Goal: Information Seeking & Learning: Learn about a topic

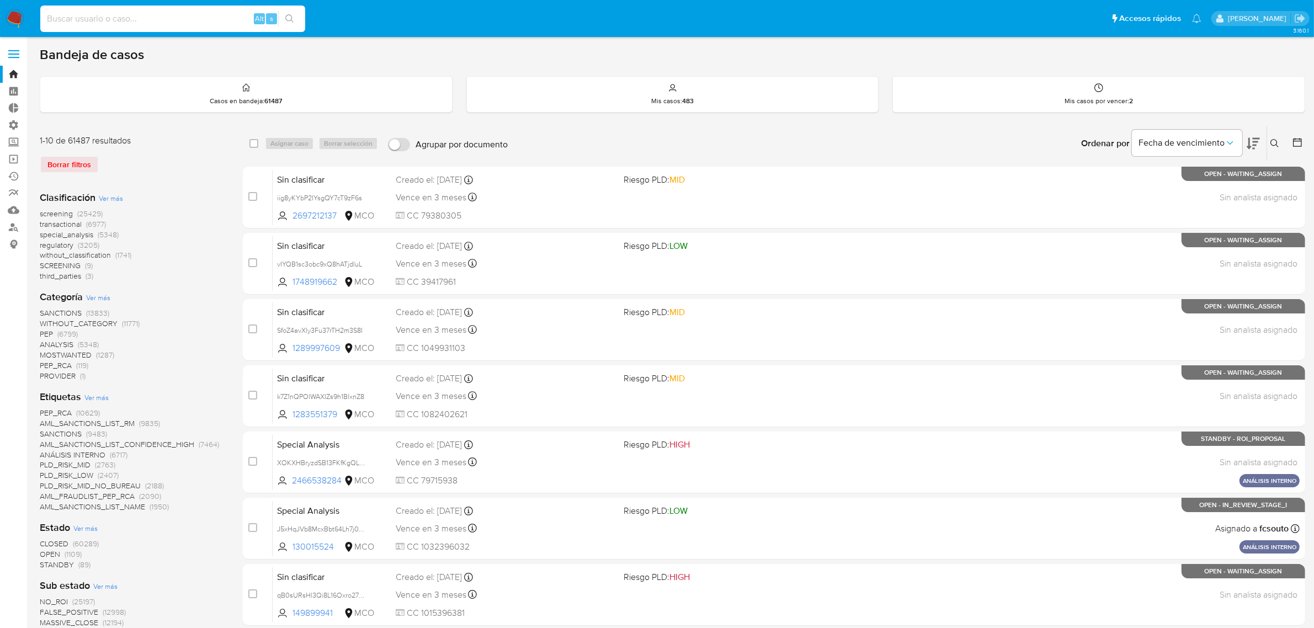
click at [163, 20] on input at bounding box center [172, 19] width 265 height 14
paste input "45059629"
type input "45059629"
click at [287, 14] on icon "search-icon" at bounding box center [289, 18] width 8 height 8
click at [291, 26] on button "search-icon" at bounding box center [289, 18] width 23 height 15
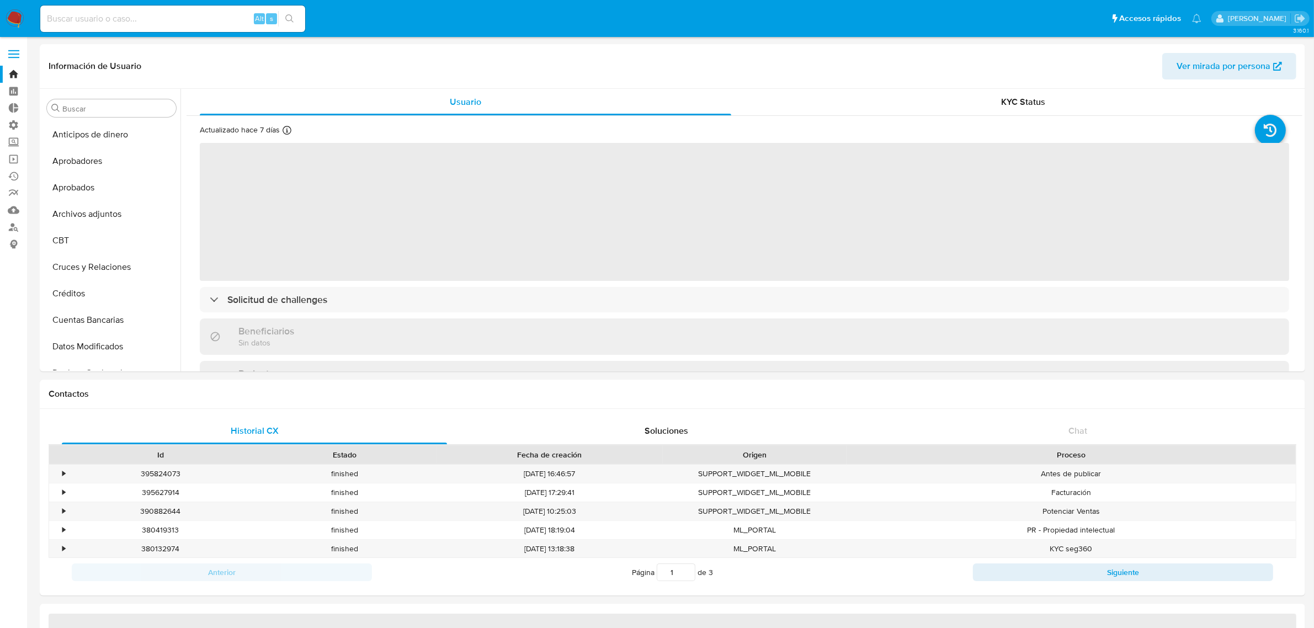
select select "10"
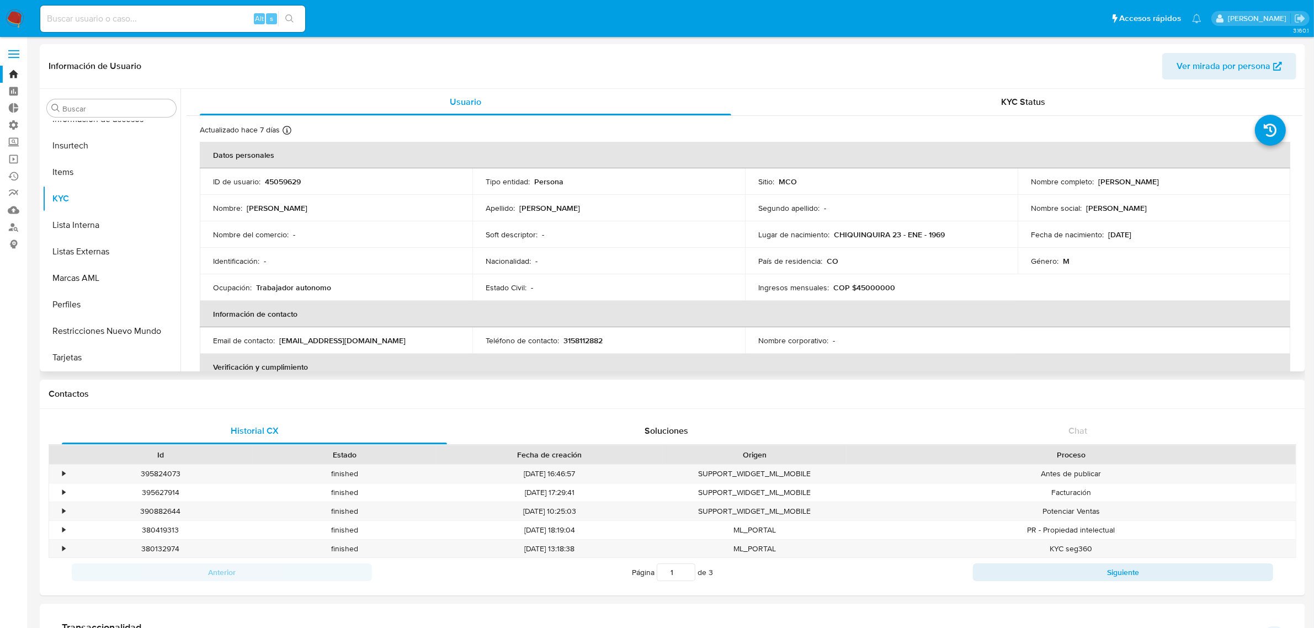
click at [276, 177] on p "45059629" at bounding box center [283, 182] width 36 height 10
click at [278, 177] on p "45059629" at bounding box center [283, 182] width 36 height 10
copy p "45059629"
drag, startPoint x: 1184, startPoint y: 188, endPoint x: 1096, endPoint y: 182, distance: 87.4
click at [1096, 182] on div "Nombre completo : [PERSON_NAME]" at bounding box center [1154, 182] width 246 height 10
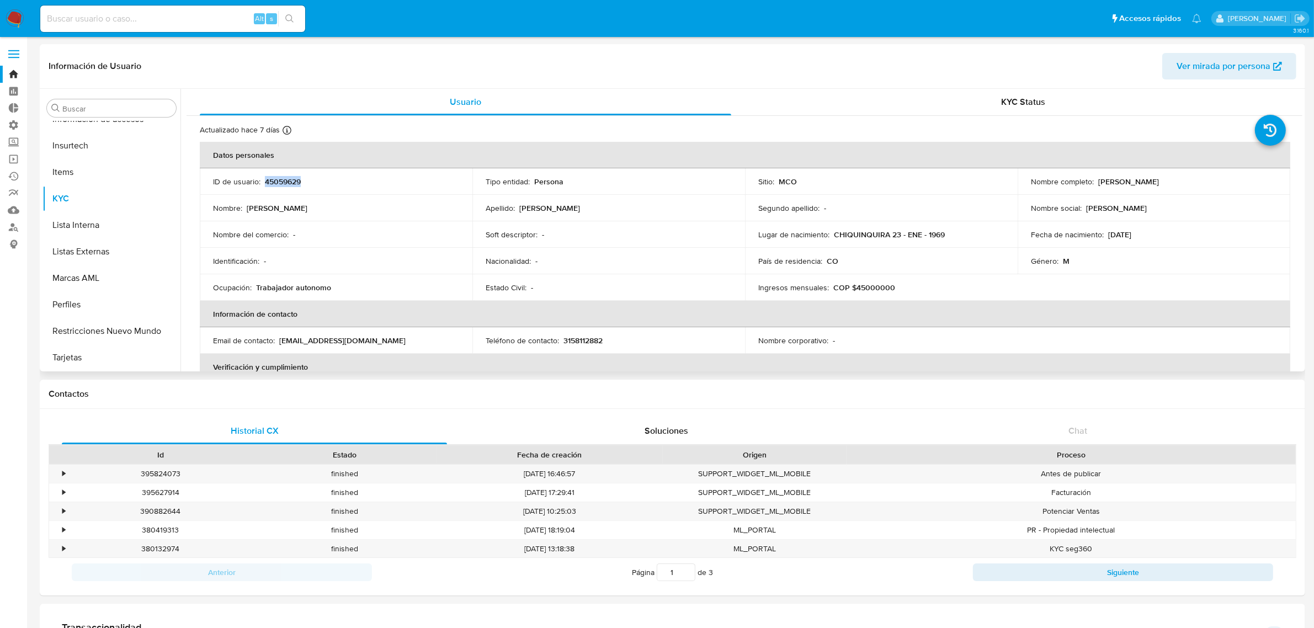
copy p "[PERSON_NAME]"
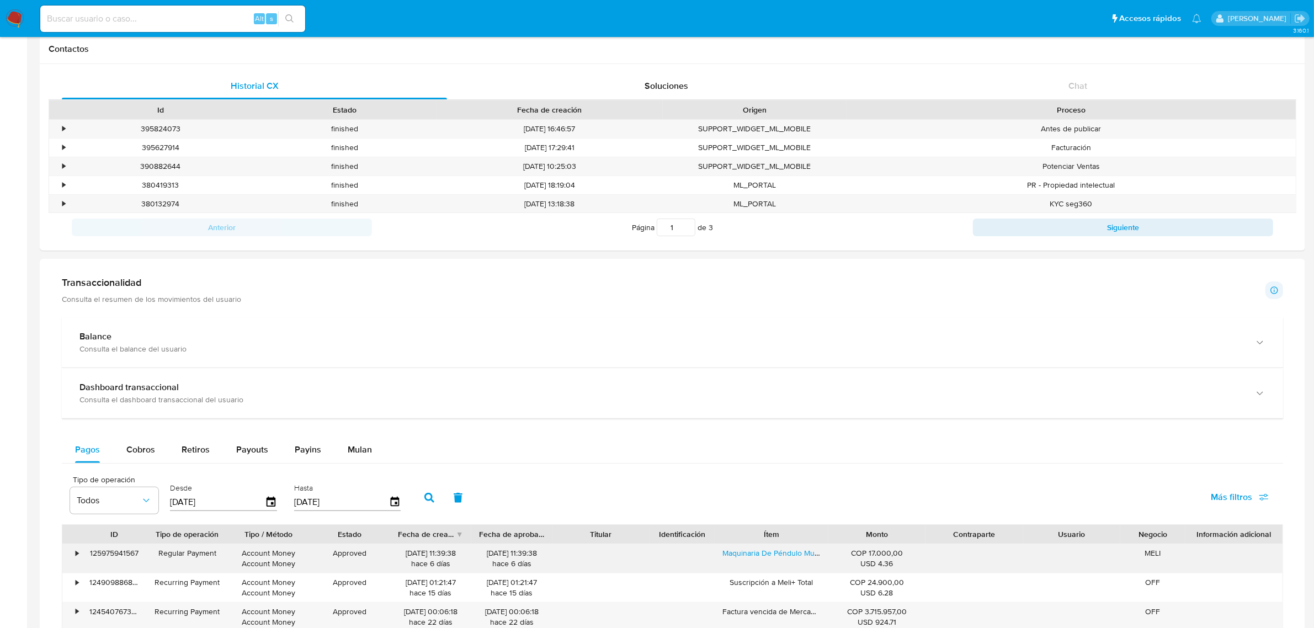
scroll to position [621, 0]
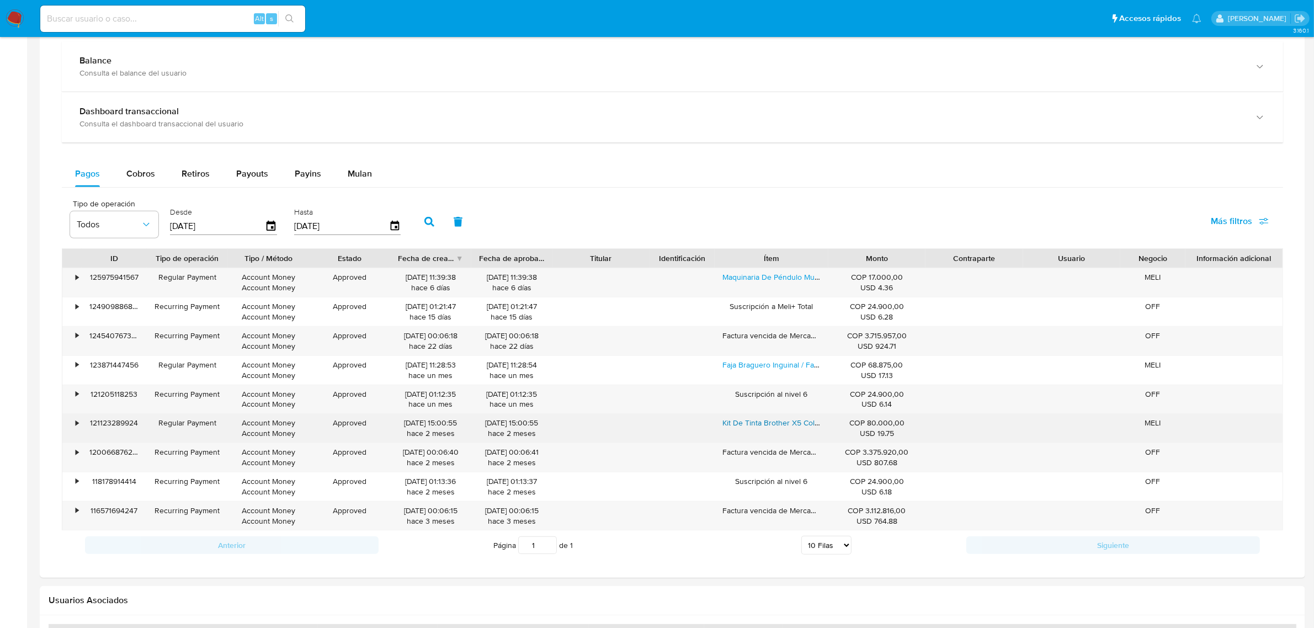
click at [758, 425] on link "Kit De Tinta Brother X5 Colores Original Btd60bk Bt5001" at bounding box center [819, 422] width 194 height 11
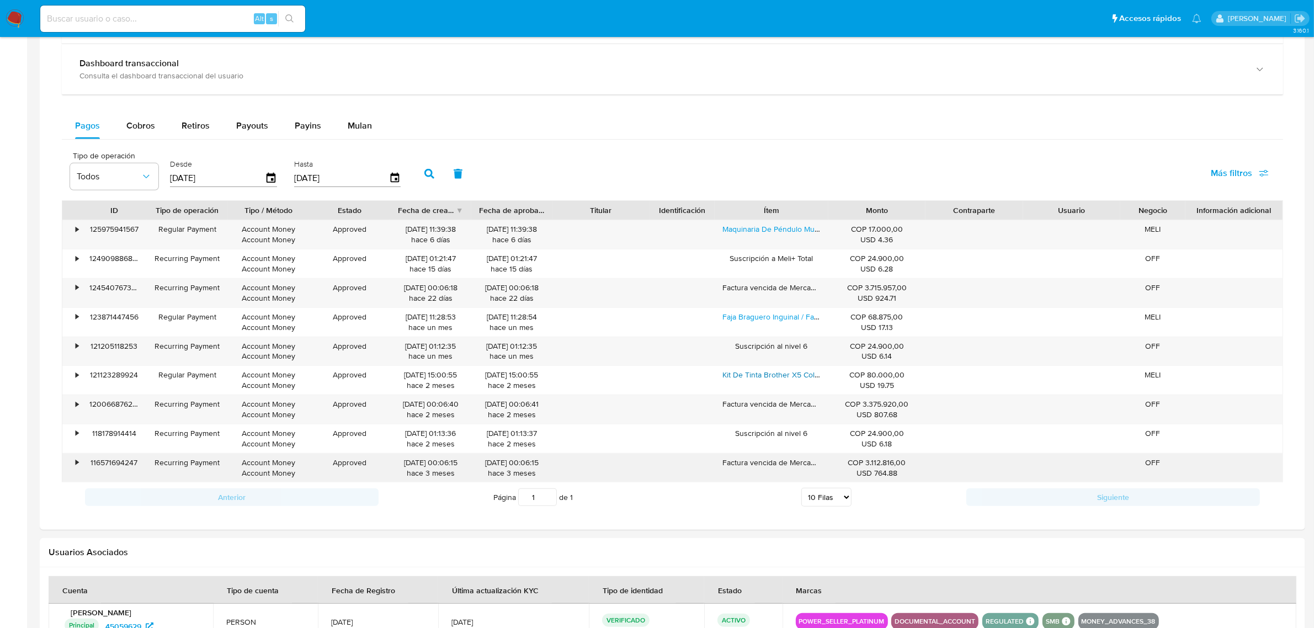
scroll to position [690, 0]
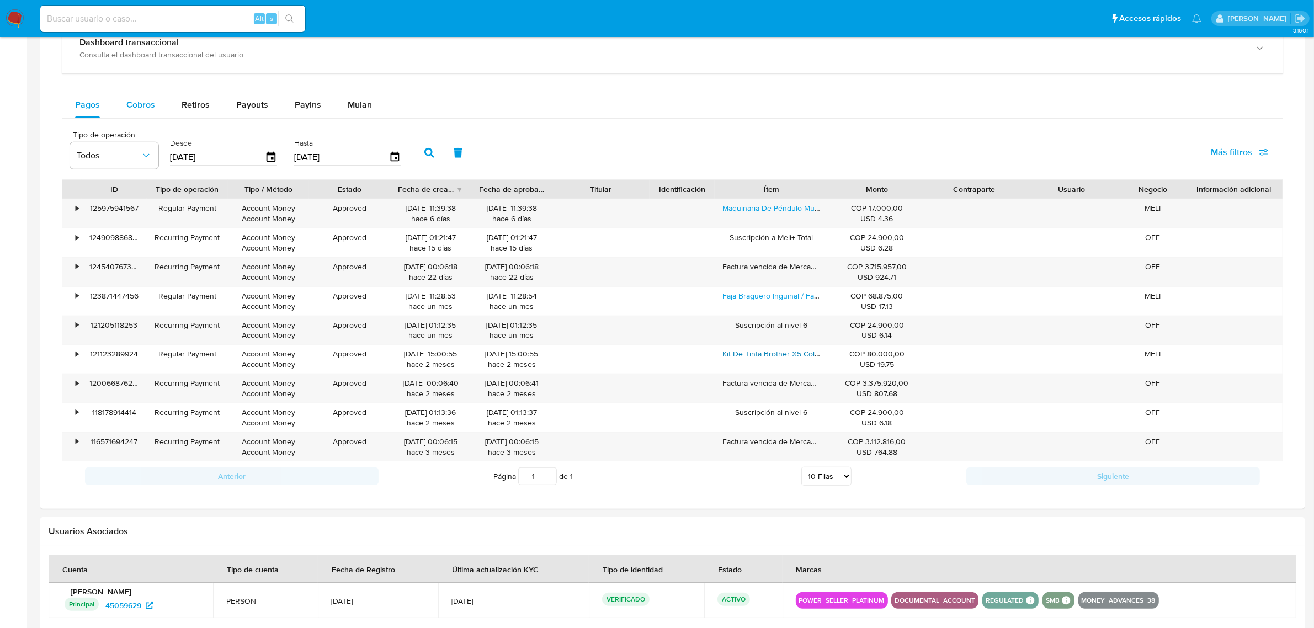
click at [135, 95] on div "Cobros" at bounding box center [140, 105] width 29 height 26
select select "10"
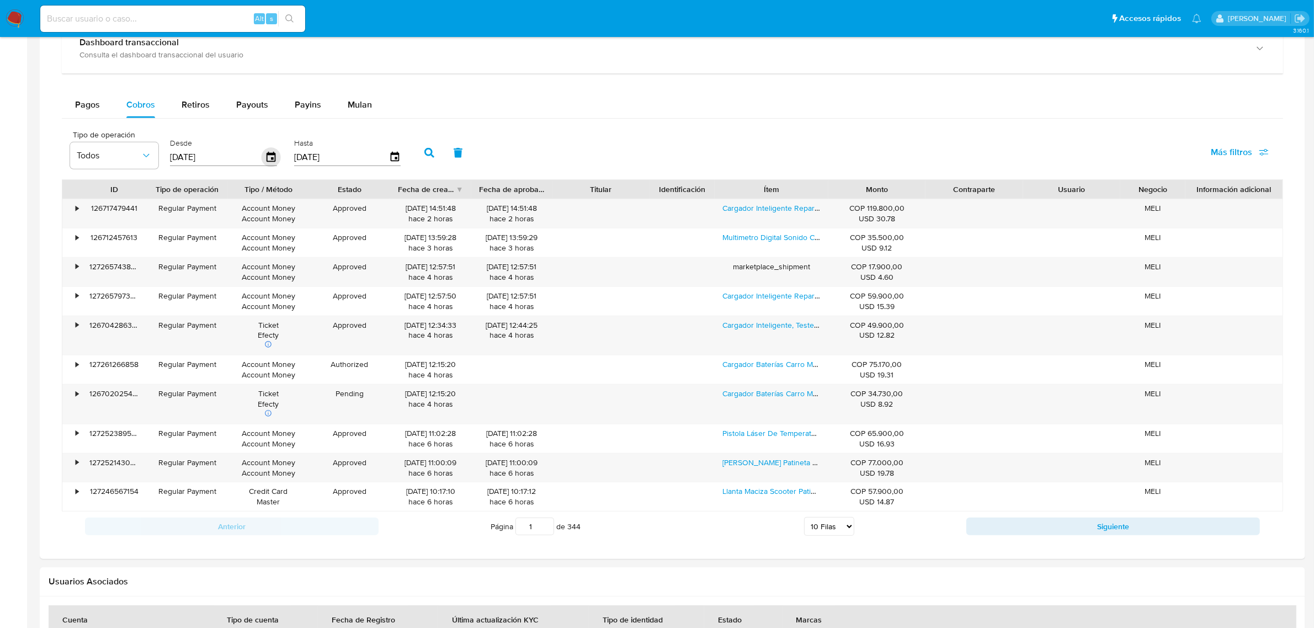
click at [270, 164] on icon "button" at bounding box center [271, 157] width 19 height 19
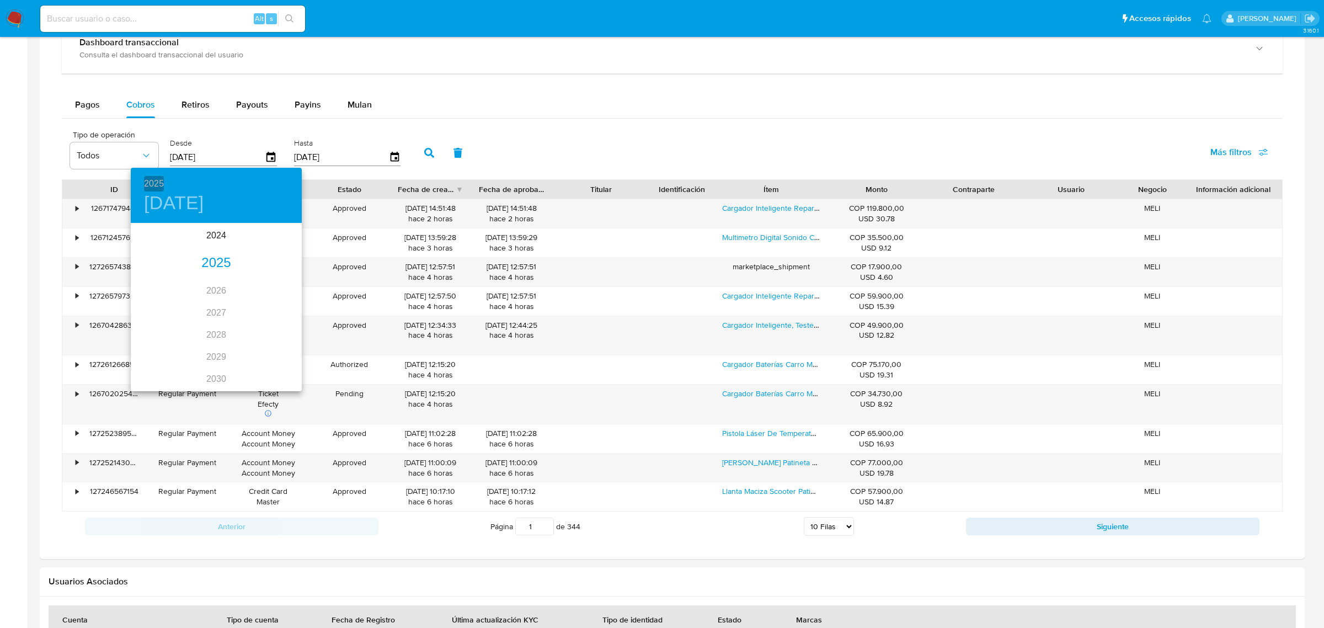
click at [150, 177] on h6 "2025" at bounding box center [154, 183] width 20 height 15
click at [211, 252] on div "2025" at bounding box center [216, 263] width 171 height 22
click at [163, 243] on div "ene." at bounding box center [159, 245] width 57 height 41
type input "[DATE]"
click at [418, 150] on div at bounding box center [662, 314] width 1324 height 628
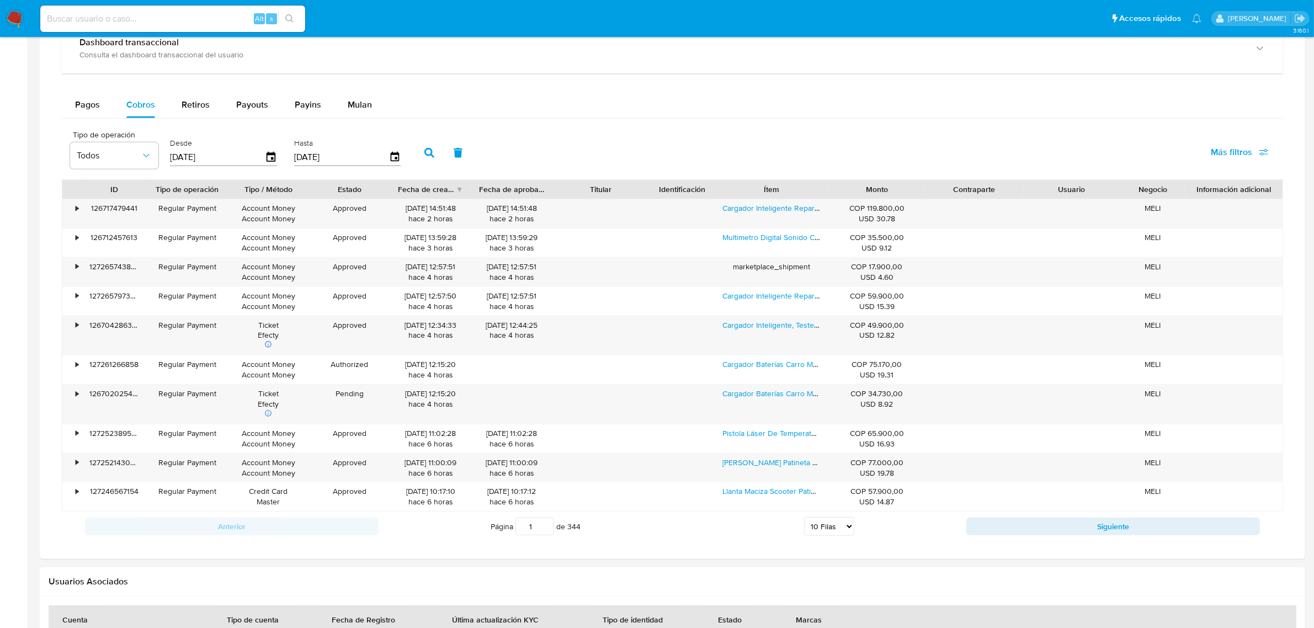
click at [424, 152] on icon "button" at bounding box center [429, 153] width 10 height 10
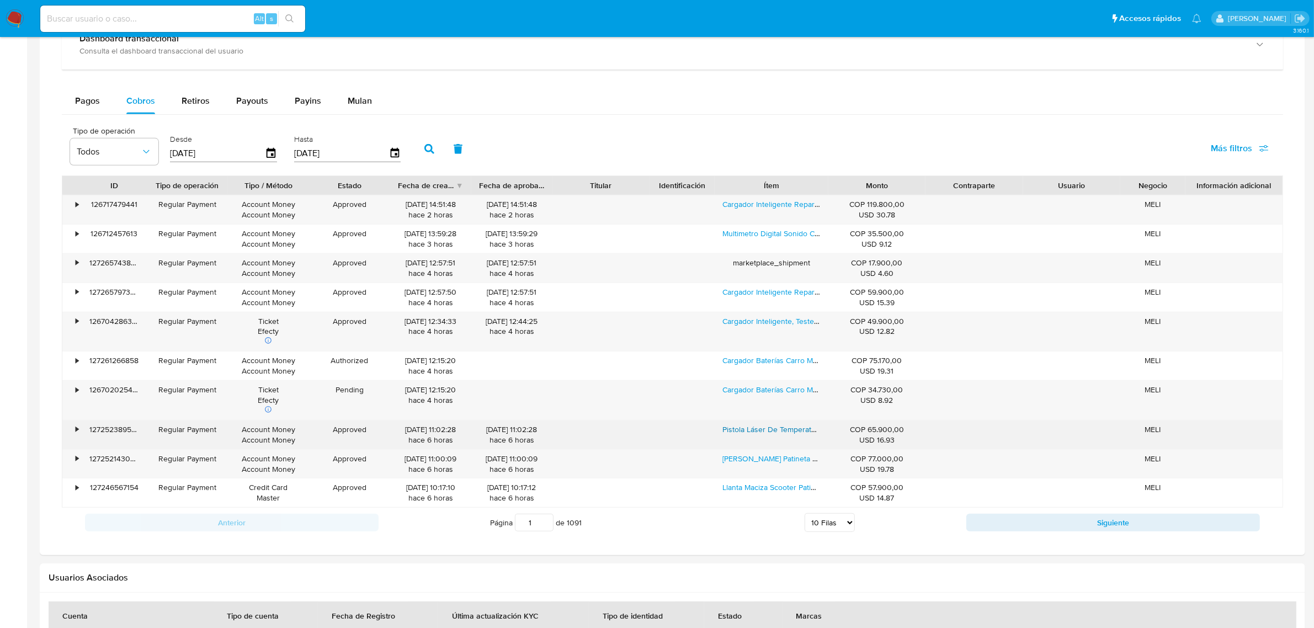
scroll to position [763, 0]
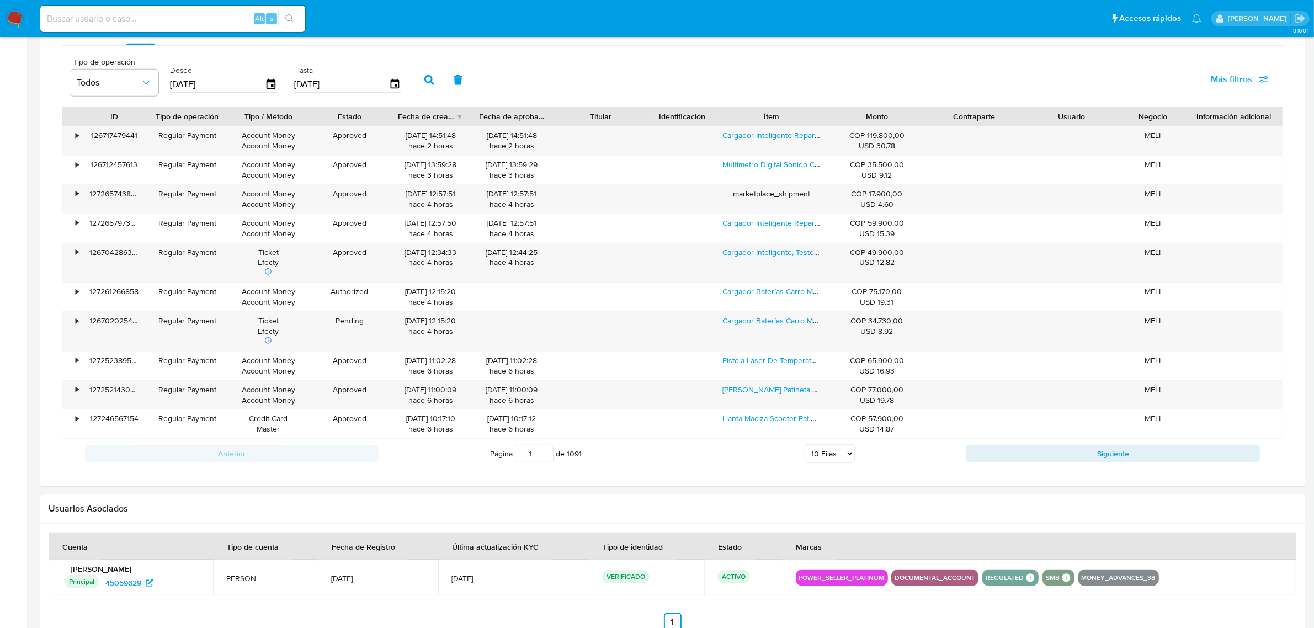
click at [822, 459] on select "5 Filas 10 Filas 20 Filas 25 Filas 50 Filas 100 Filas" at bounding box center [830, 453] width 50 height 19
select select "100"
click at [805, 447] on select "5 Filas 10 Filas 20 Filas 25 Filas 50 Filas 100 Filas" at bounding box center [830, 453] width 50 height 19
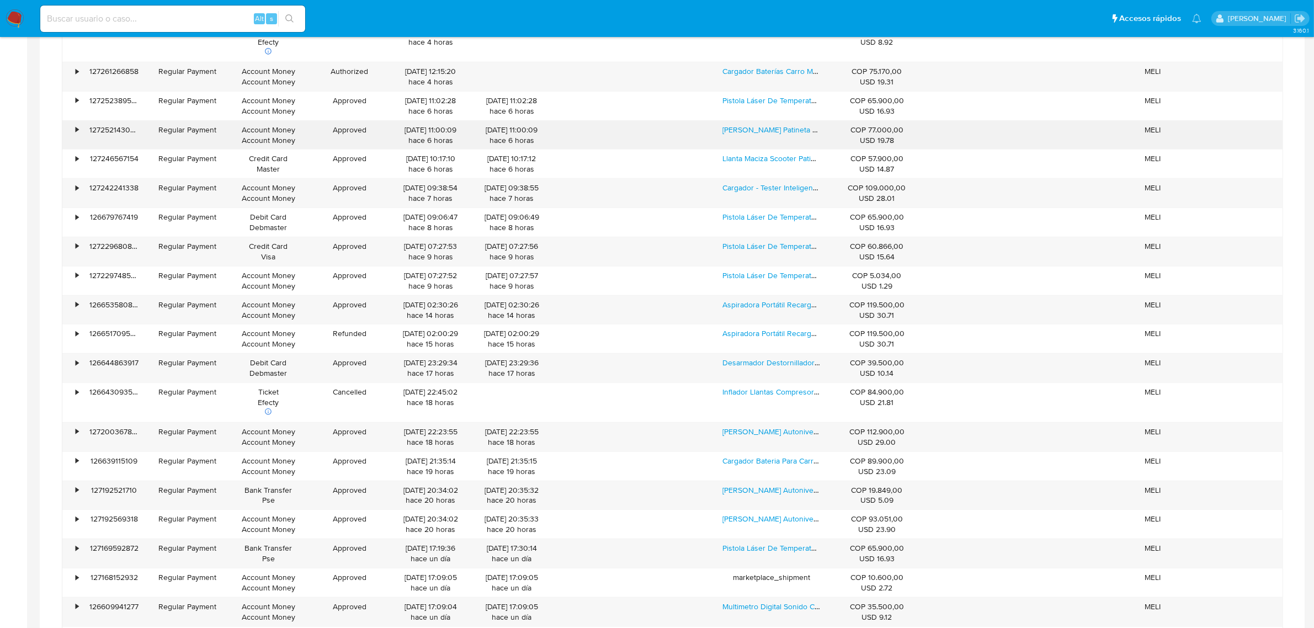
scroll to position [901, 0]
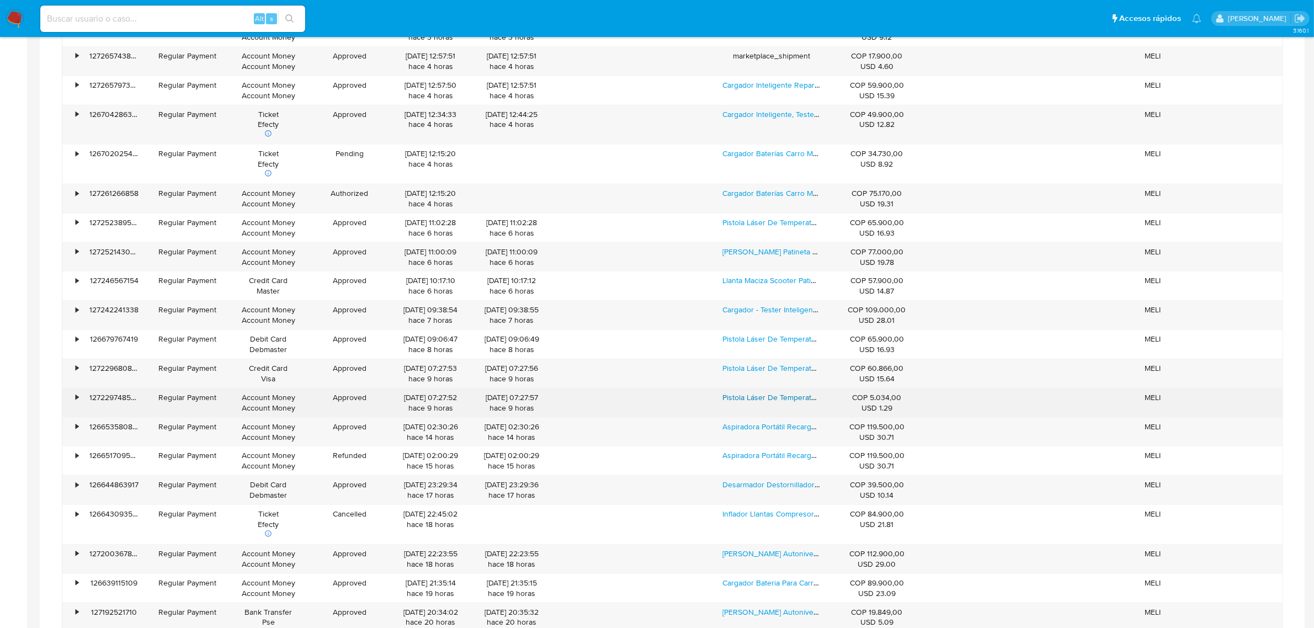
click at [746, 397] on link "Pistola Láser De Temperatura - Digital - Industrial" at bounding box center [804, 397] width 165 height 11
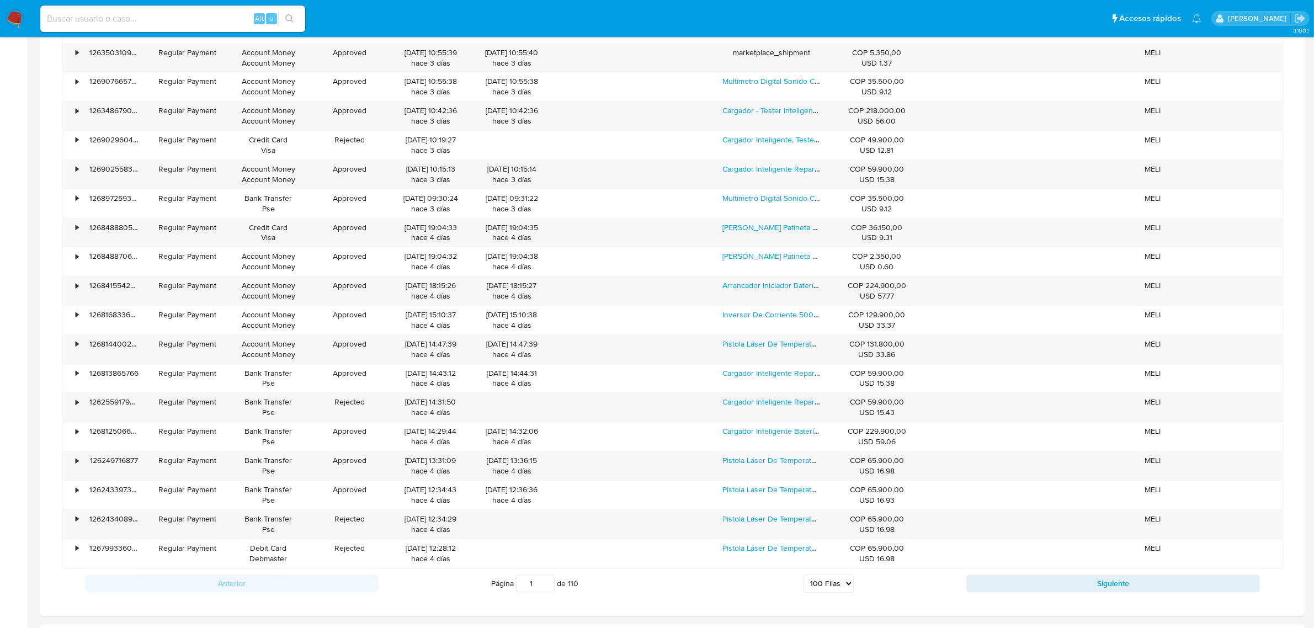
scroll to position [3554, 0]
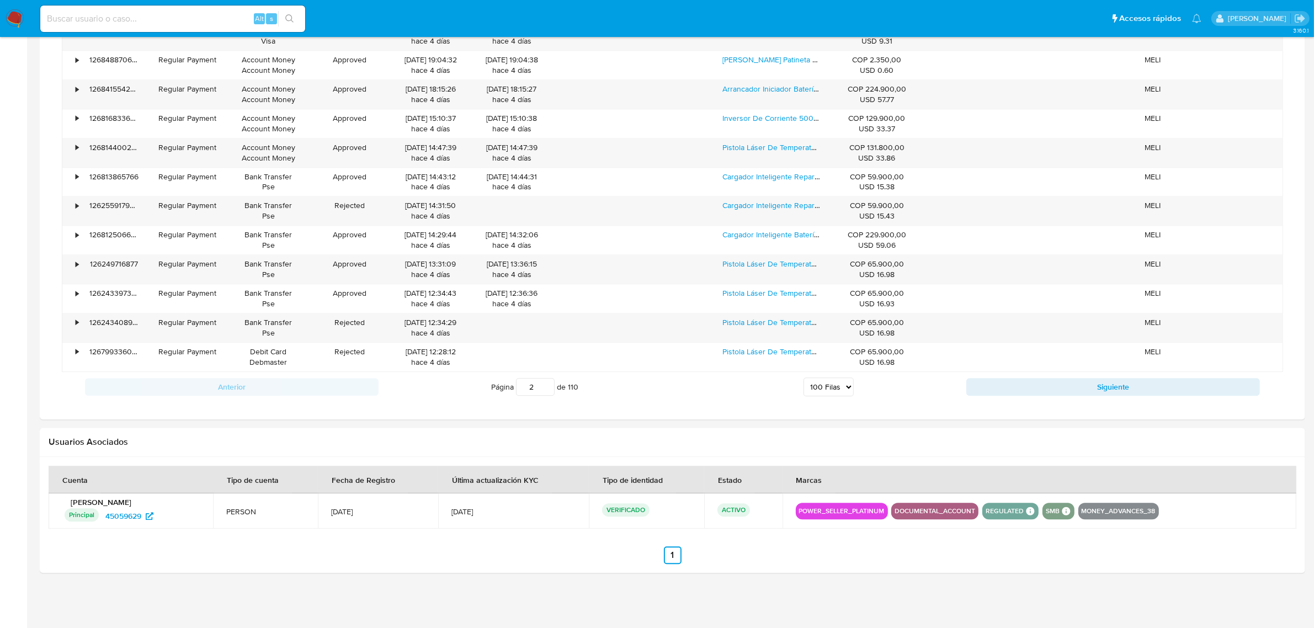
click at [544, 385] on input "2" at bounding box center [535, 387] width 39 height 18
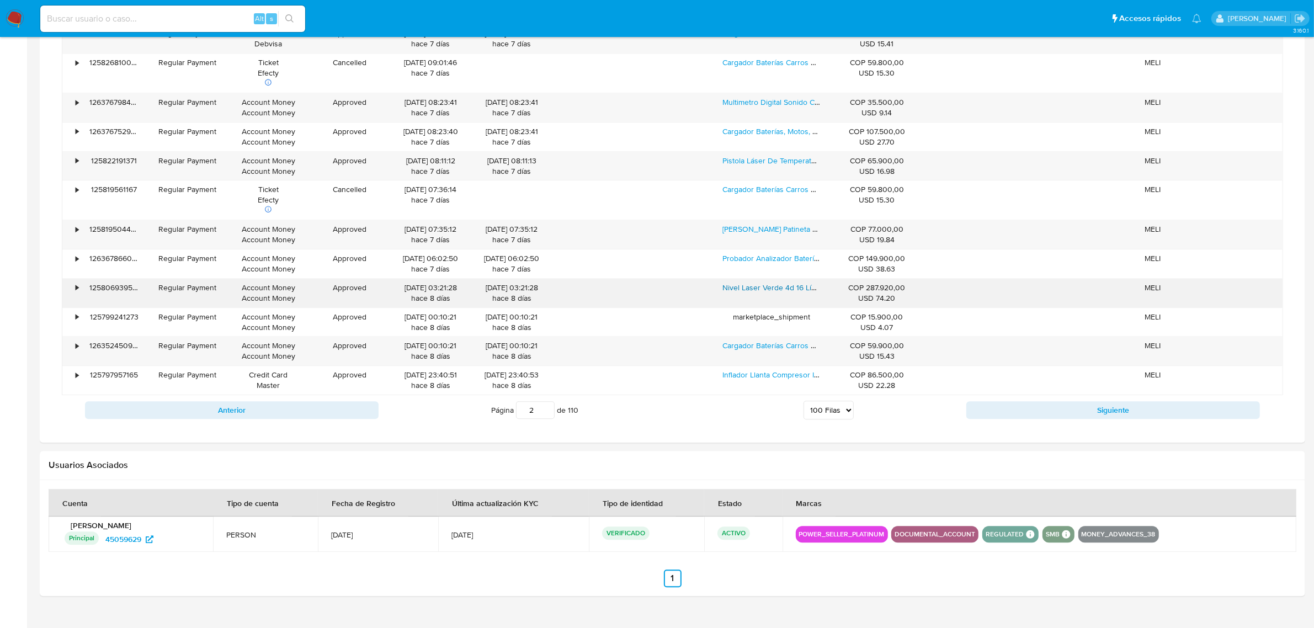
scroll to position [3574, 0]
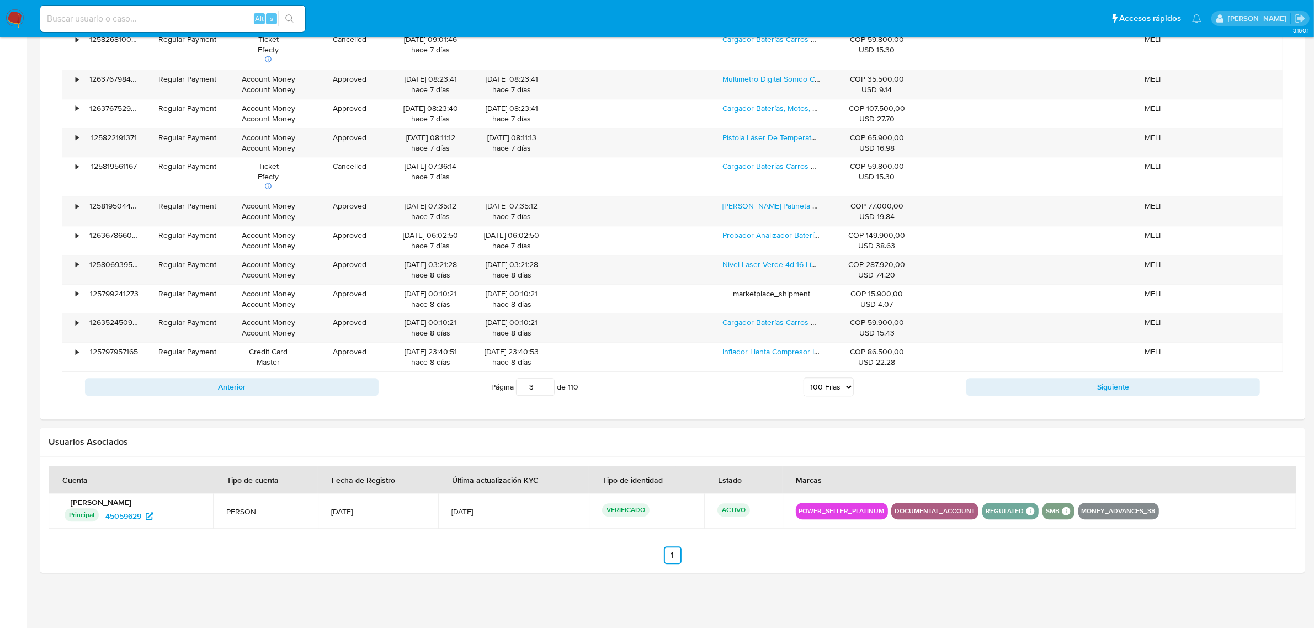
click at [547, 387] on input "3" at bounding box center [535, 387] width 39 height 18
click at [795, 392] on div "Página 3 de 110 5 Filas 10 Filas 20 Filas 25 Filas 50 Filas 100 Filas" at bounding box center [673, 387] width 588 height 22
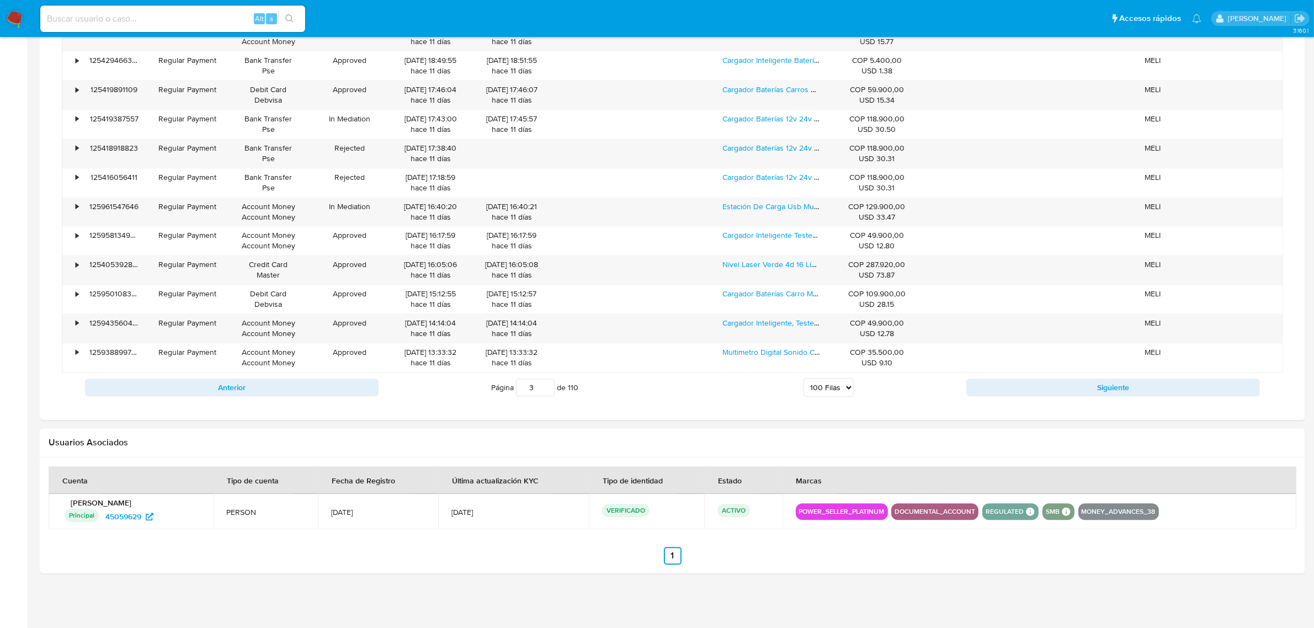
scroll to position [3445, 0]
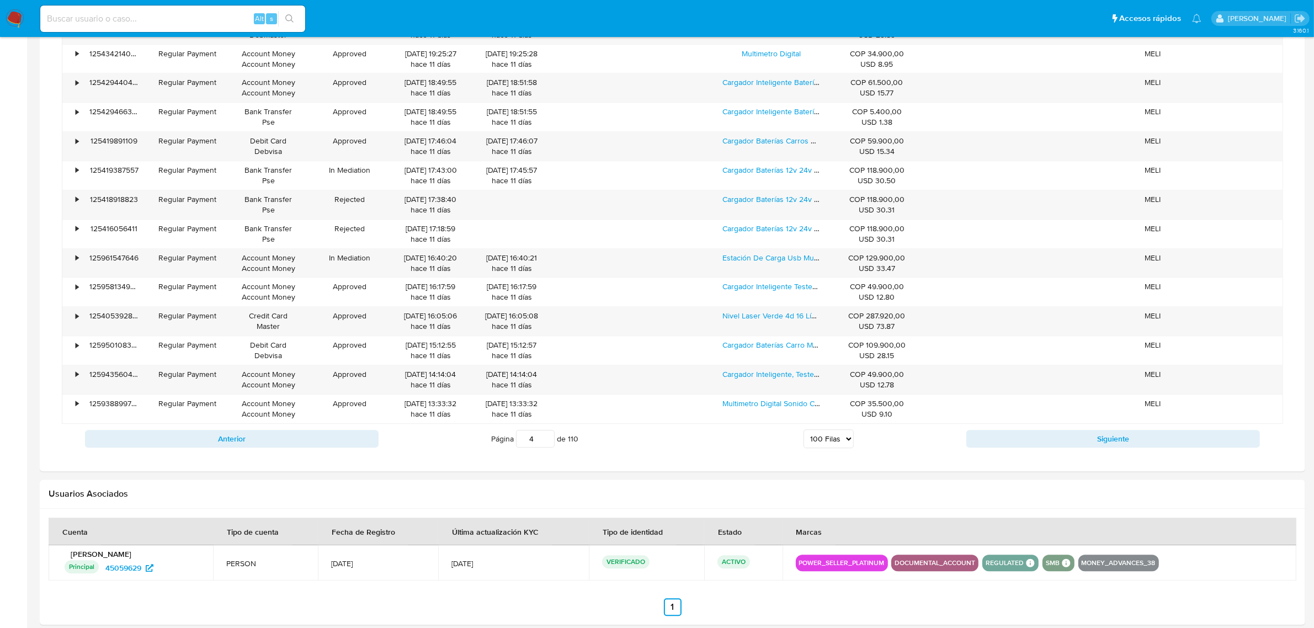
click at [545, 447] on input "4" at bounding box center [535, 439] width 39 height 18
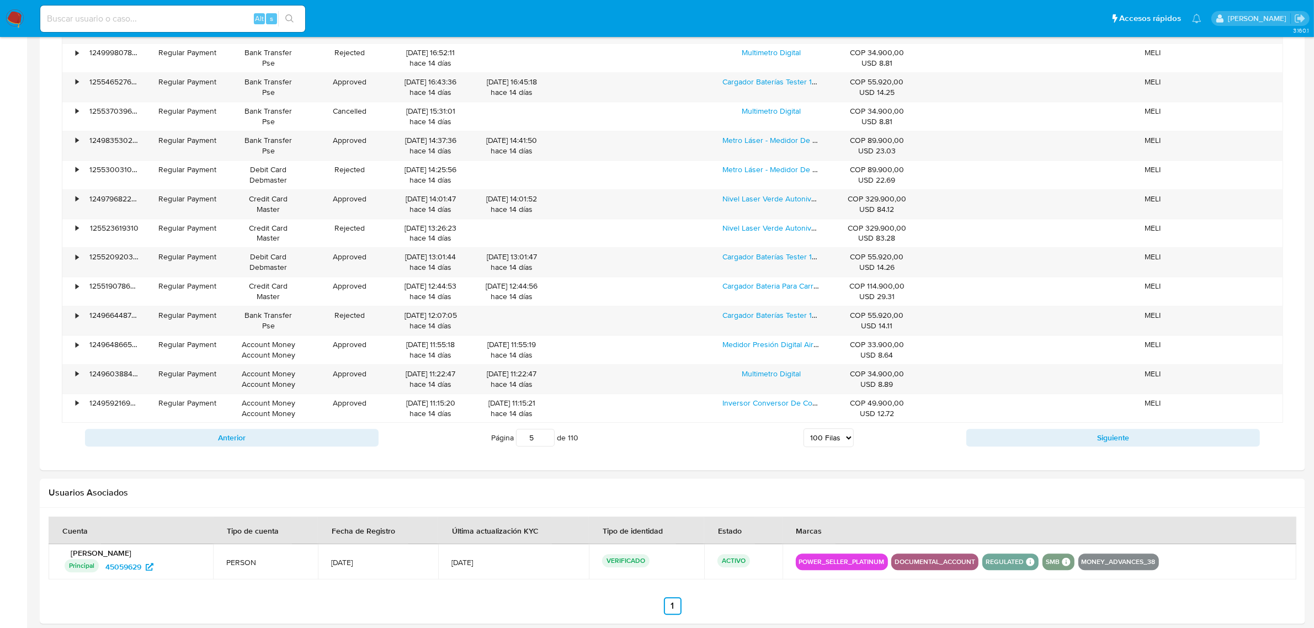
click at [545, 446] on input "5" at bounding box center [535, 438] width 39 height 18
type input "5"
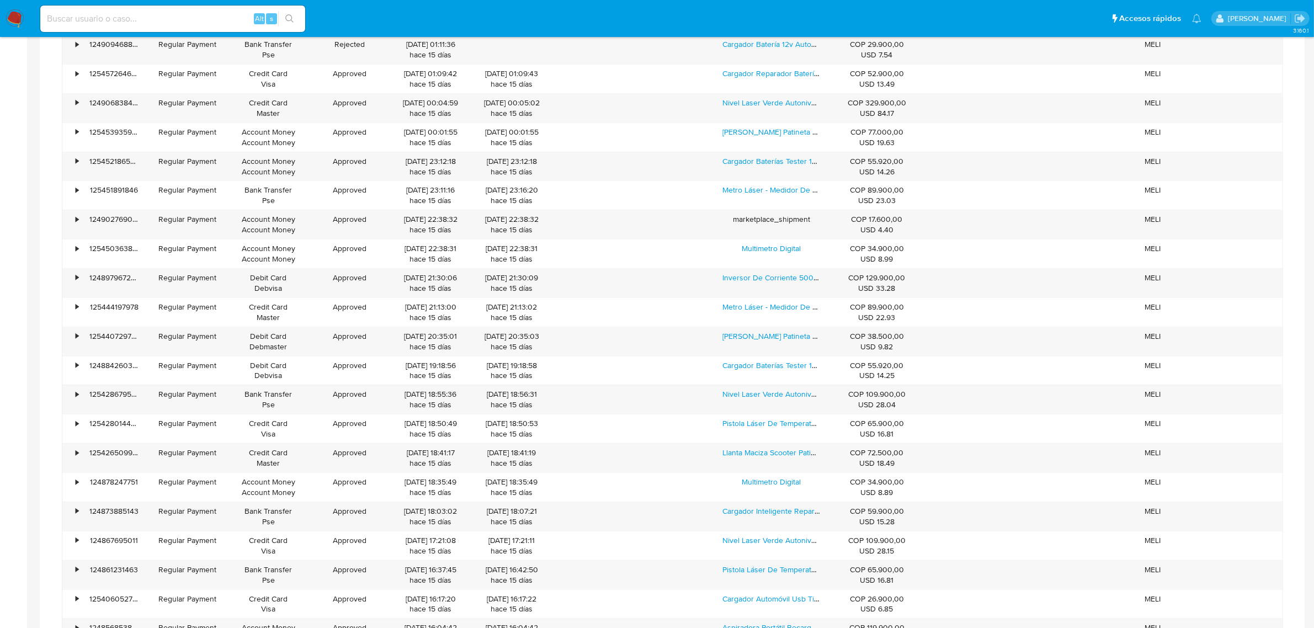
scroll to position [883, 0]
